Goal: Book appointment/travel/reservation: Book appointment/travel/reservation

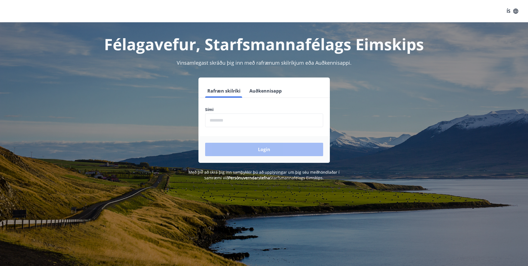
click at [252, 118] on input "phone" at bounding box center [264, 120] width 118 height 14
drag, startPoint x: 236, startPoint y: 121, endPoint x: 217, endPoint y: 122, distance: 18.4
click at [217, 122] on input "phone" at bounding box center [264, 120] width 118 height 14
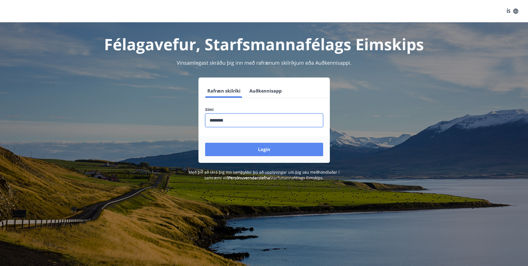
type input "********"
click at [260, 152] on button "Login" at bounding box center [264, 149] width 118 height 13
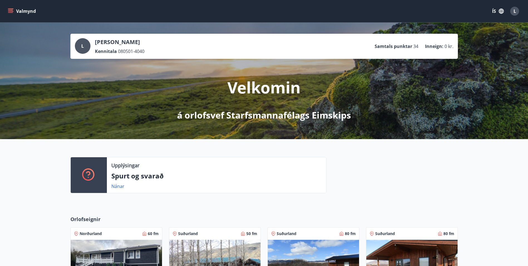
click at [24, 9] on button "Valmynd" at bounding box center [22, 11] width 31 height 10
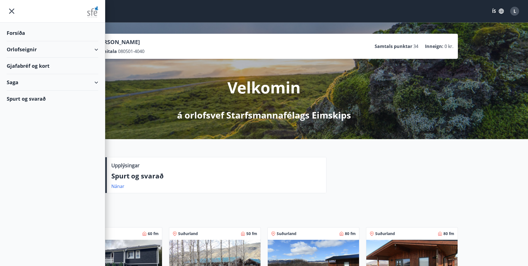
click at [19, 31] on div "Forsíða" at bounding box center [53, 33] width 92 height 16
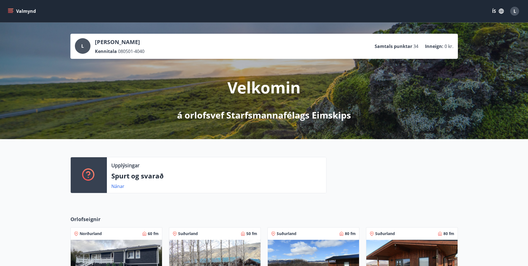
click at [20, 11] on button "Valmynd" at bounding box center [22, 11] width 31 height 10
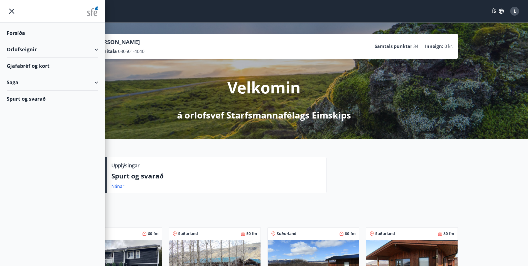
click at [90, 64] on div "Gjafabréf og kort" at bounding box center [53, 66] width 92 height 16
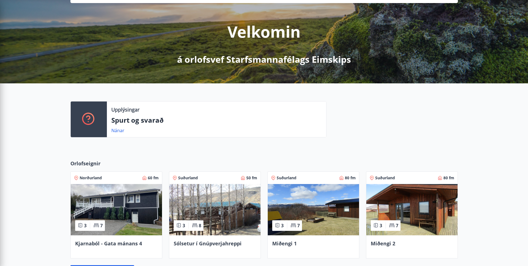
click at [286, 143] on div "Upplýsingar Spurt og svarað Nánar" at bounding box center [264, 116] width 528 height 67
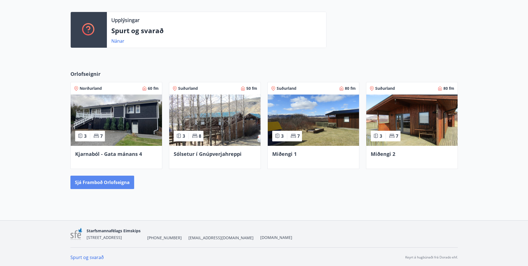
scroll to position [146, 0]
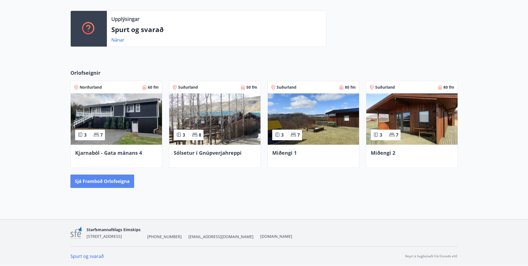
click at [121, 178] on button "Sjá framboð orlofseigna" at bounding box center [102, 180] width 64 height 13
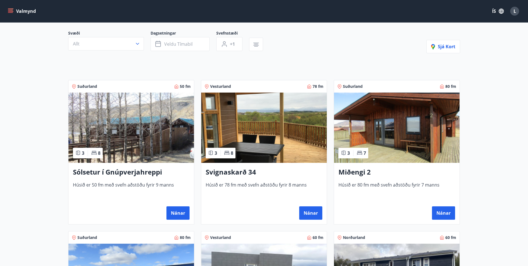
scroll to position [48, 0]
drag, startPoint x: 54, startPoint y: 56, endPoint x: 58, endPoint y: 56, distance: 3.4
click at [55, 56] on main "Framboð Svæði Allt Dagsetningar Veldu tímabil Svefnstæði +1 Sjá kort Suðurland …" at bounding box center [264, 253] width 528 height 556
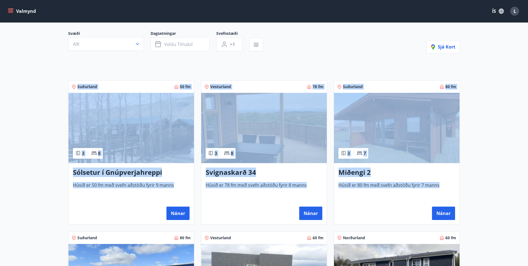
drag, startPoint x: 53, startPoint y: 67, endPoint x: 460, endPoint y: 193, distance: 425.5
click at [460, 193] on main "Framboð Svæði Allt Dagsetningar Veldu tímabil Svefnstæði +1 Sjá kort Suðurland …" at bounding box center [264, 253] width 528 height 556
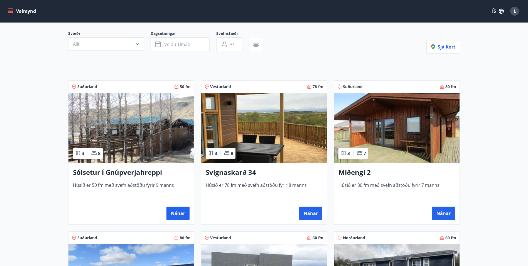
drag, startPoint x: 460, startPoint y: 193, endPoint x: 497, endPoint y: 235, distance: 56.6
click at [497, 235] on main "Framboð Svæði Allt Dagsetningar Veldu tímabil Svefnstæði +1 Sjá kort Suðurland …" at bounding box center [264, 253] width 528 height 556
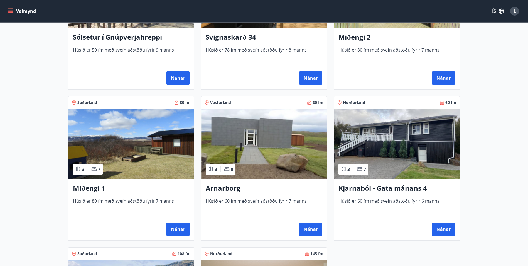
scroll to position [187, 0]
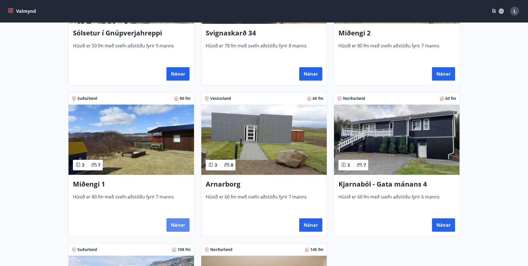
click at [178, 224] on button "Nánar" at bounding box center [177, 224] width 23 height 13
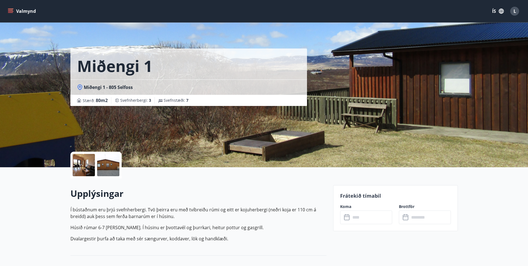
click at [111, 163] on div at bounding box center [108, 165] width 22 height 22
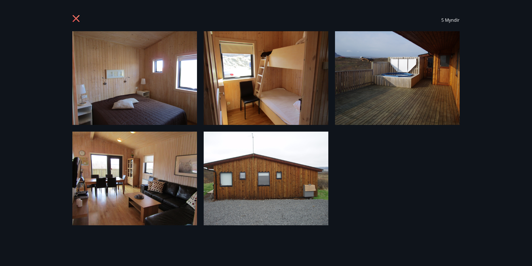
click at [75, 15] on icon at bounding box center [76, 19] width 9 height 9
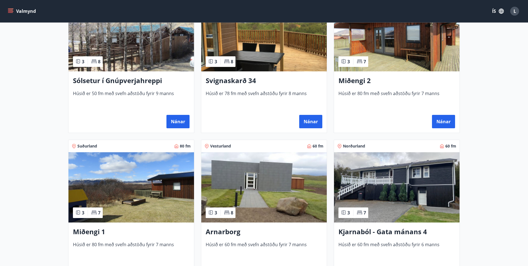
scroll to position [84, 0]
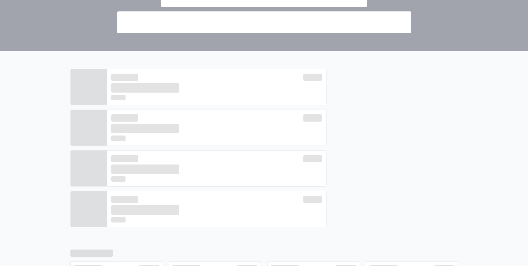
scroll to position [146, 0]
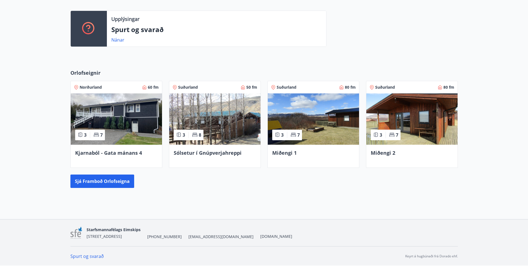
scroll to position [1, 0]
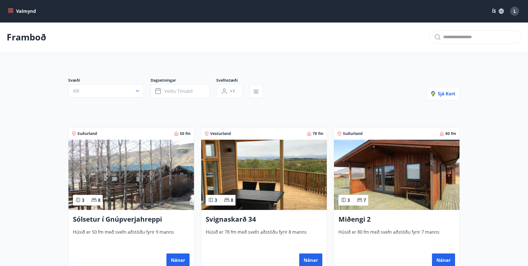
click at [362, 217] on h3 "Miðengi 2" at bounding box center [396, 219] width 117 height 10
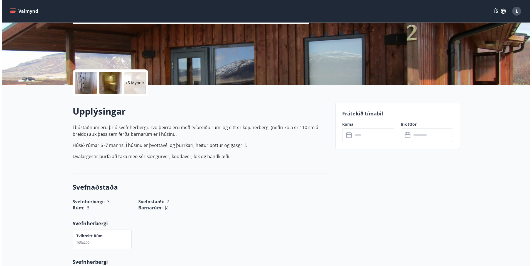
scroll to position [84, 0]
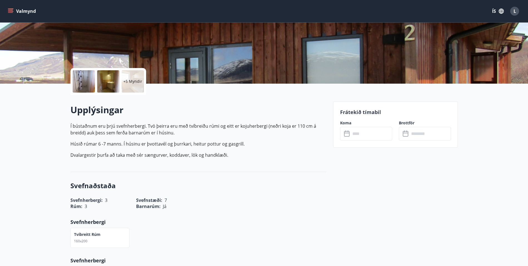
click at [111, 89] on div at bounding box center [108, 81] width 22 height 22
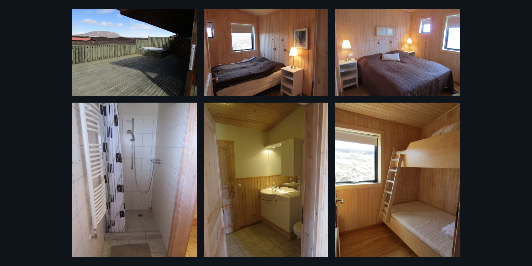
scroll to position [20, 0]
